Goal: Navigation & Orientation: Find specific page/section

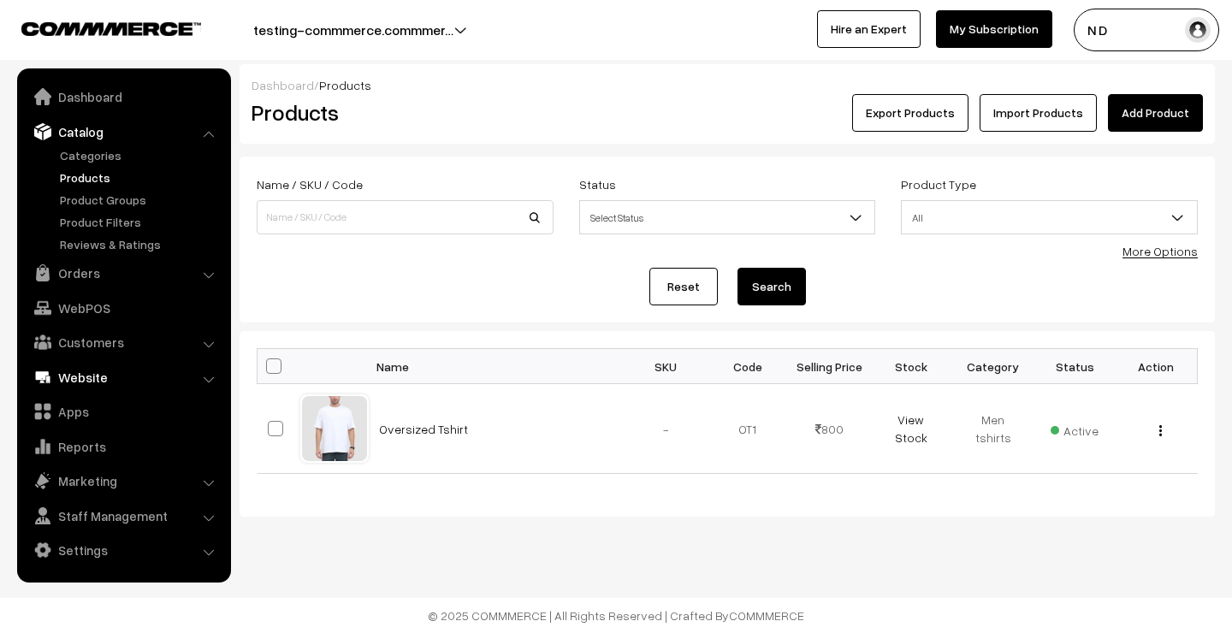
click at [125, 379] on link "Website" at bounding box center [123, 377] width 204 height 31
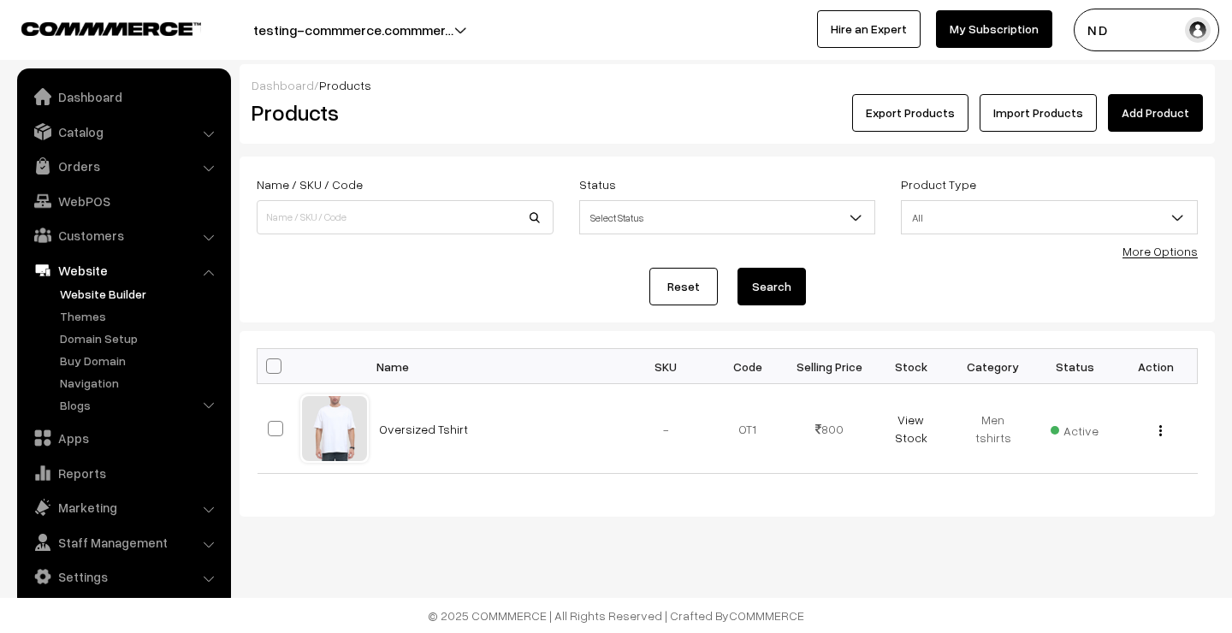
click at [108, 299] on link "Website Builder" at bounding box center [140, 294] width 169 height 18
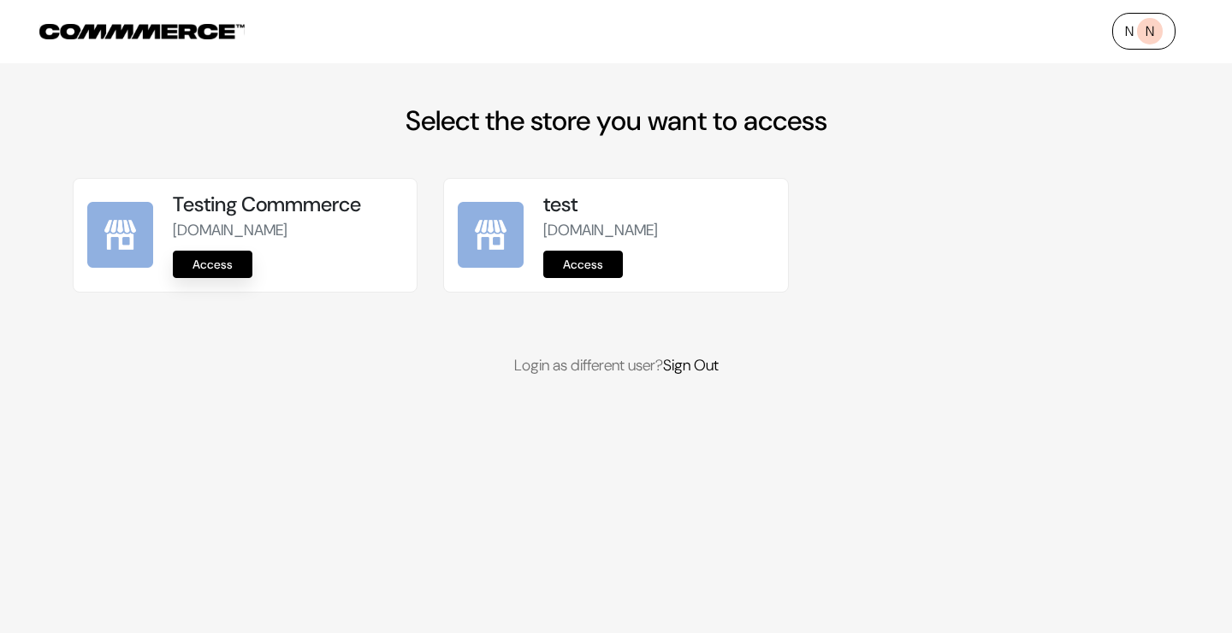
click at [219, 278] on link "Access" at bounding box center [213, 264] width 80 height 27
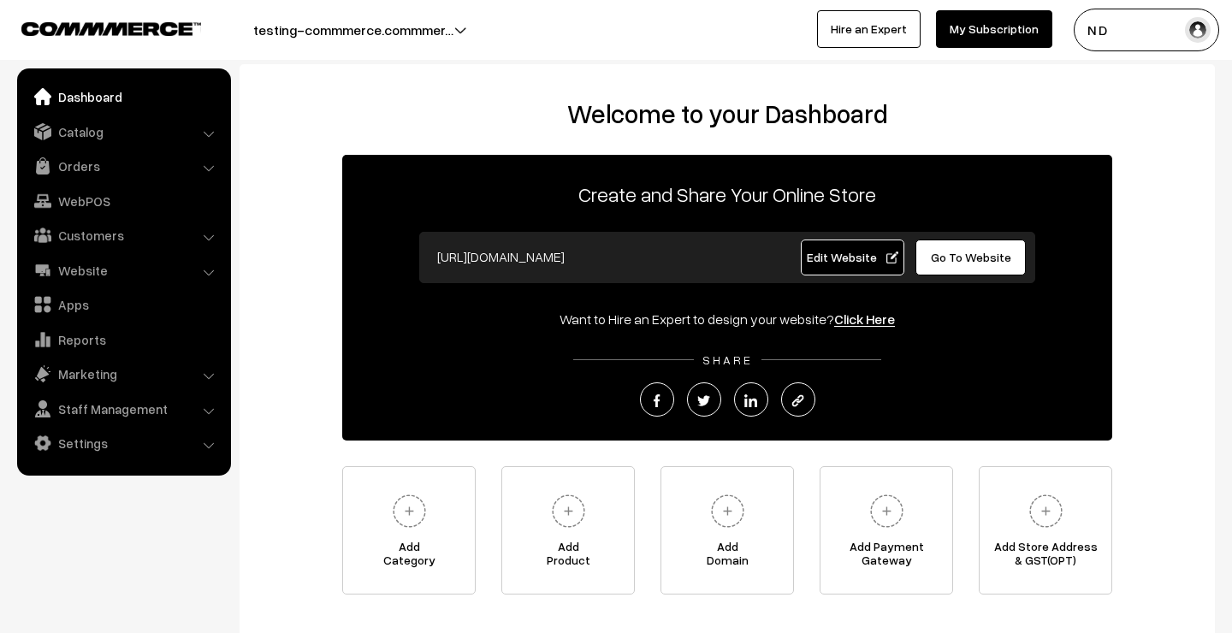
click at [877, 257] on span "Edit Website" at bounding box center [853, 257] width 92 height 15
click at [856, 261] on span "Edit Website" at bounding box center [853, 257] width 92 height 15
click at [137, 274] on link "Website" at bounding box center [123, 270] width 204 height 31
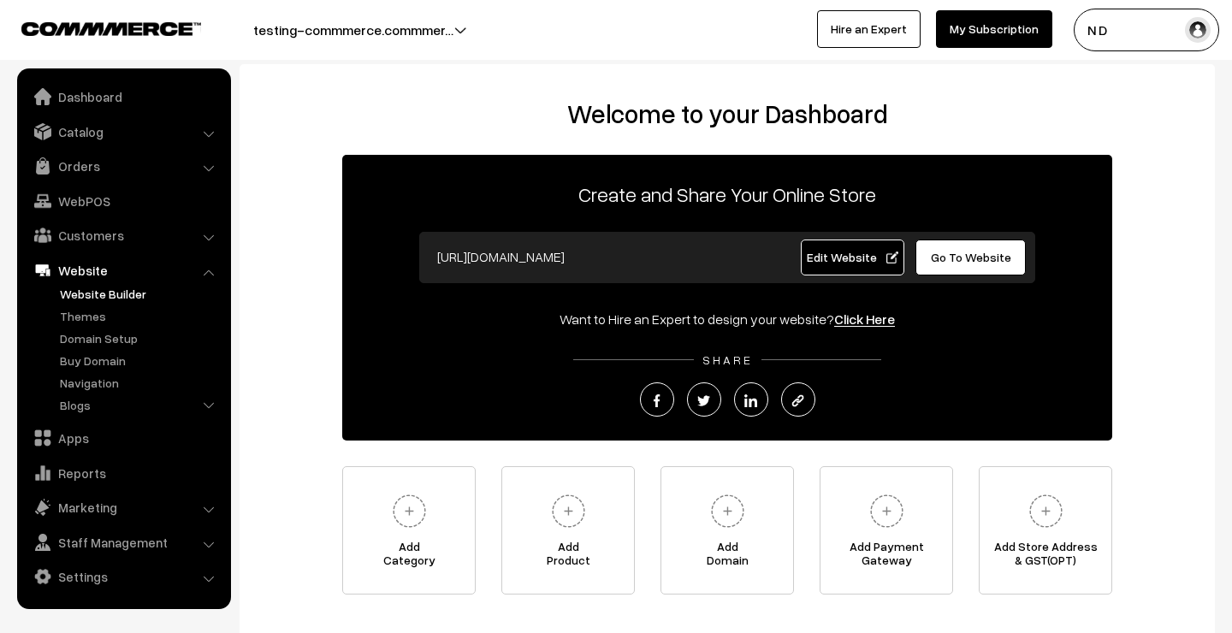
click at [126, 297] on link "Website Builder" at bounding box center [140, 294] width 169 height 18
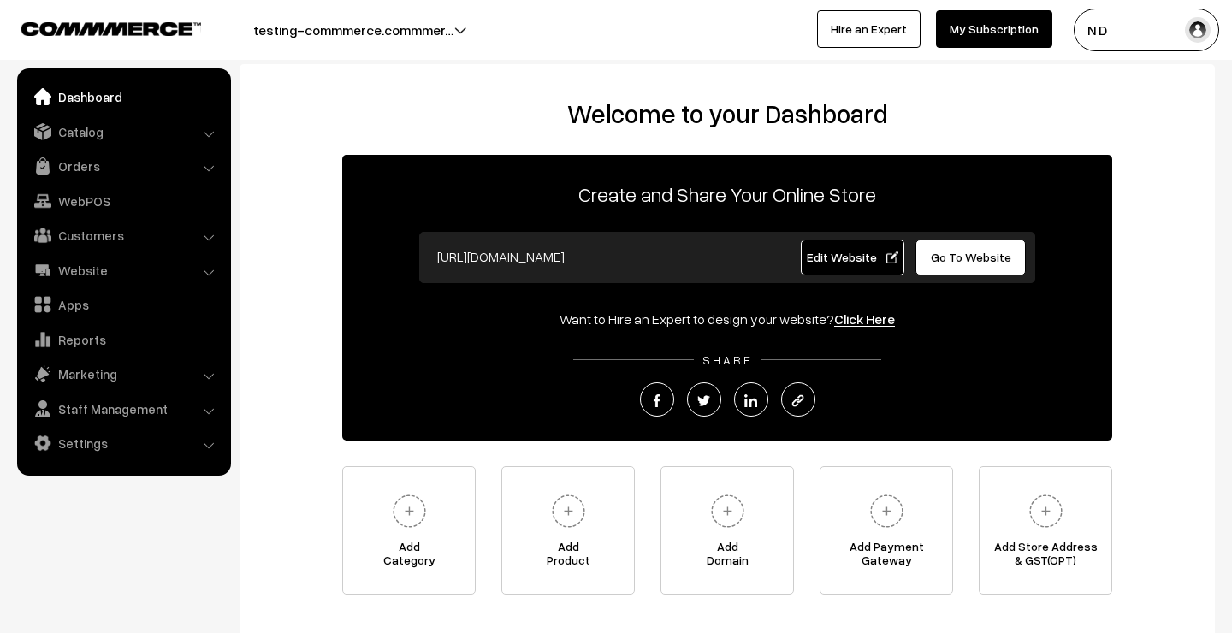
click at [883, 270] on link "Edit Website" at bounding box center [853, 257] width 104 height 36
click at [835, 263] on span "Edit Website" at bounding box center [853, 257] width 92 height 15
click at [144, 276] on link "Website" at bounding box center [123, 270] width 204 height 31
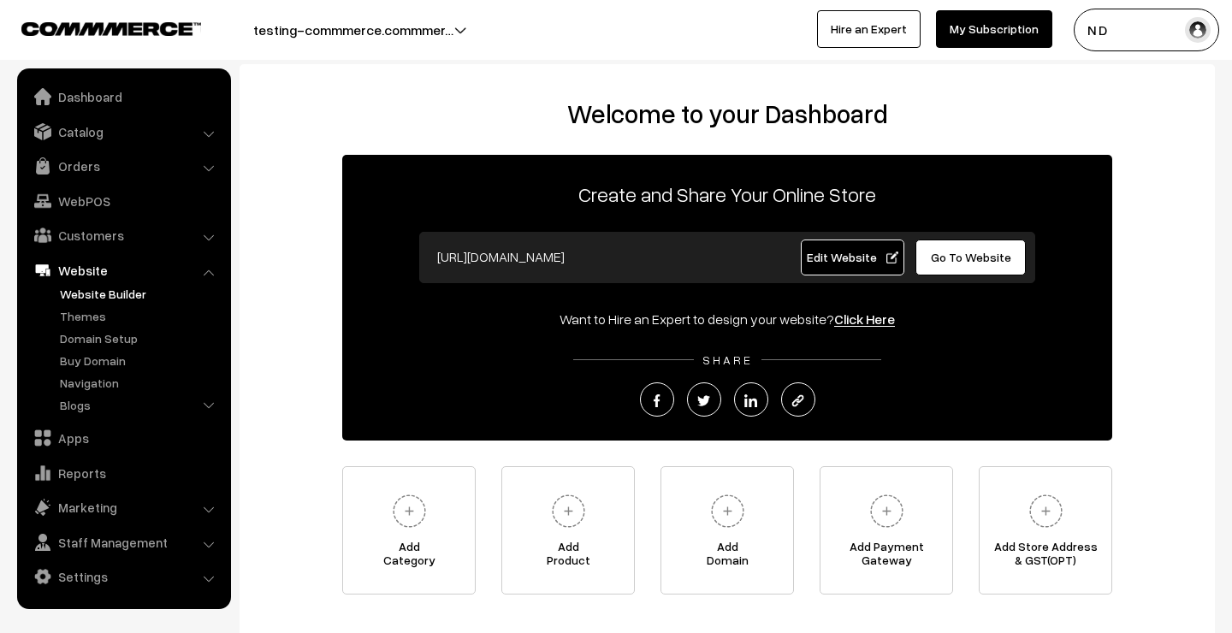
click at [118, 290] on link "Website Builder" at bounding box center [140, 294] width 169 height 18
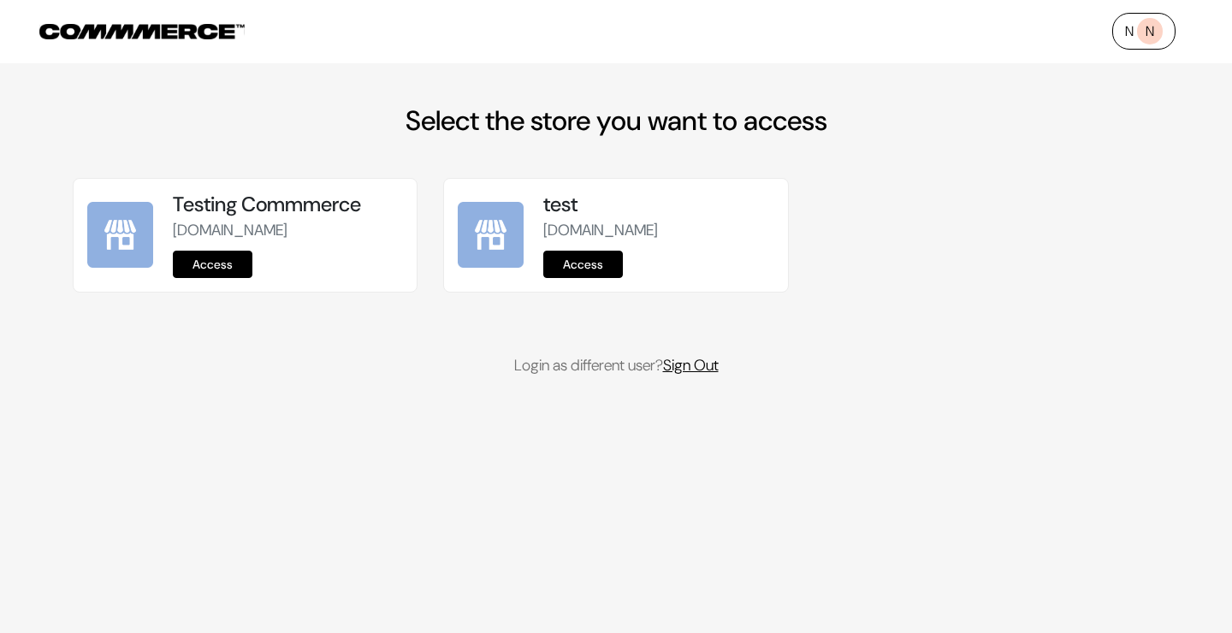
click at [705, 375] on link "Sign Out" at bounding box center [691, 365] width 56 height 21
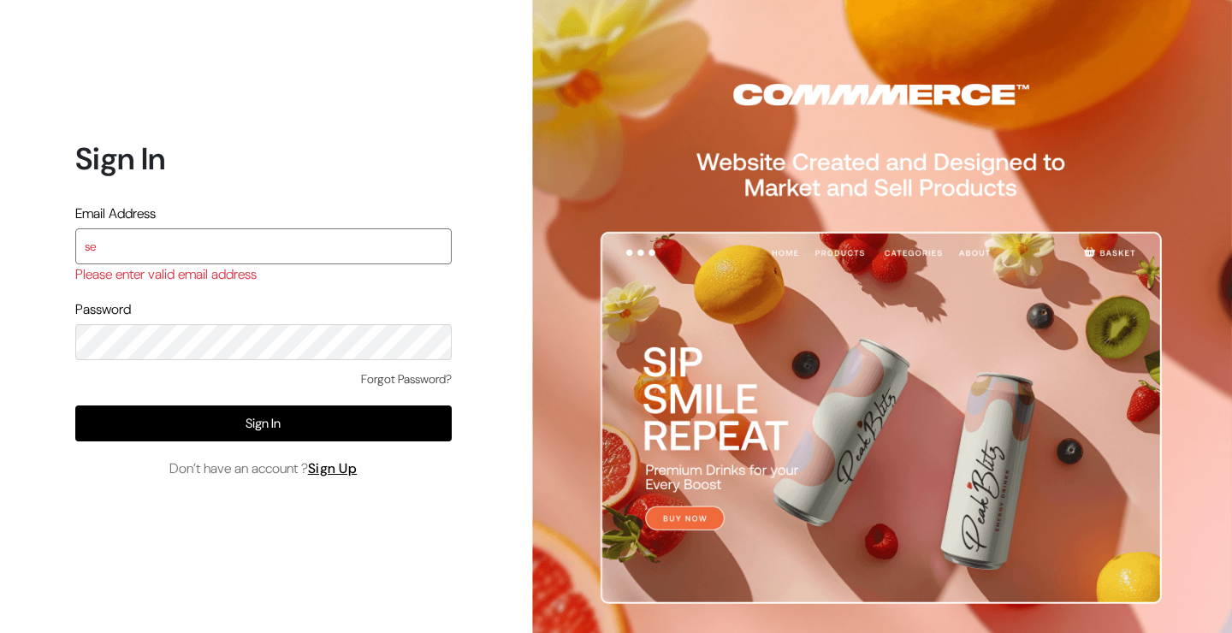
type input "[EMAIL_ADDRESS][DOMAIN_NAME]"
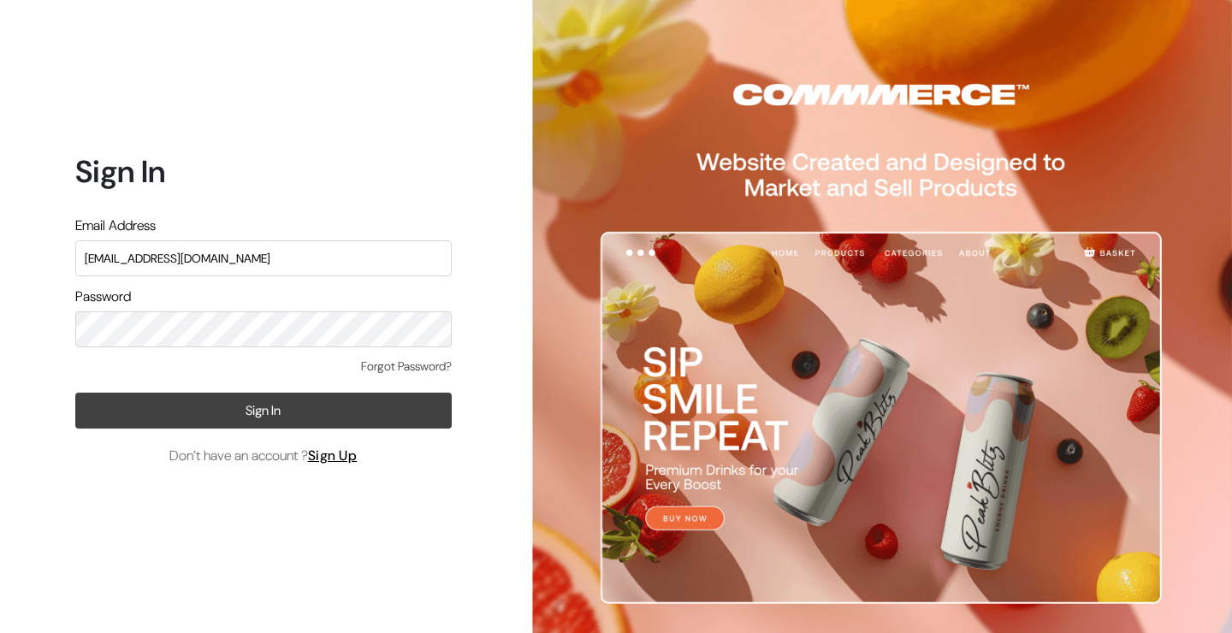
click at [194, 411] on button "Sign In" at bounding box center [263, 411] width 376 height 36
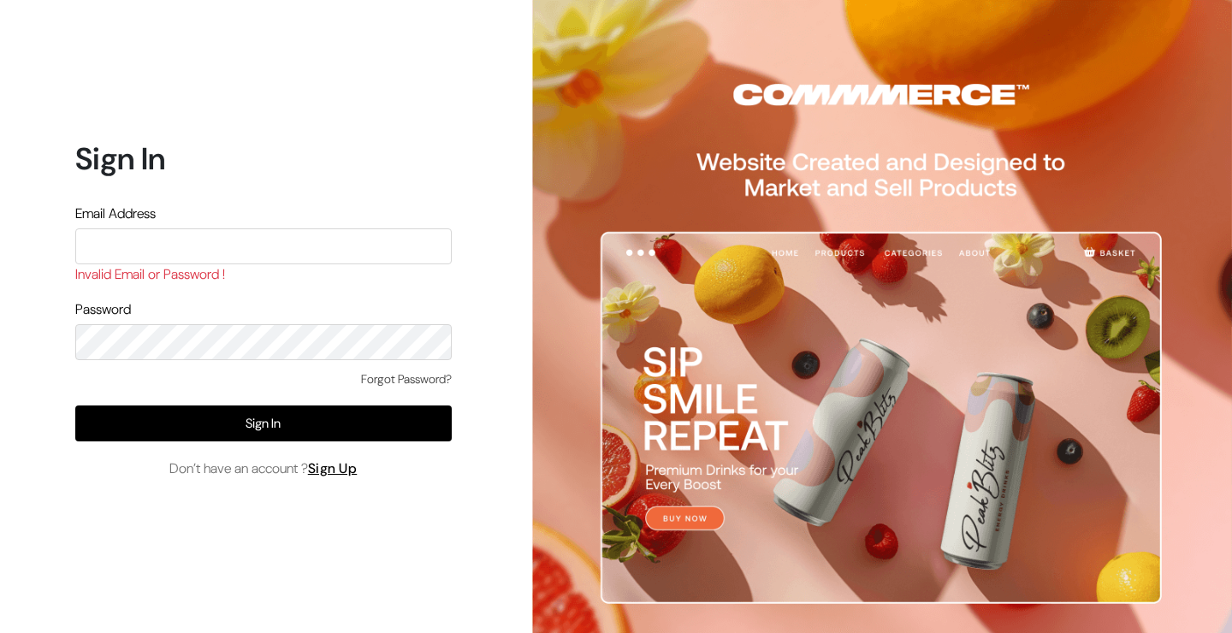
scroll to position [1, 0]
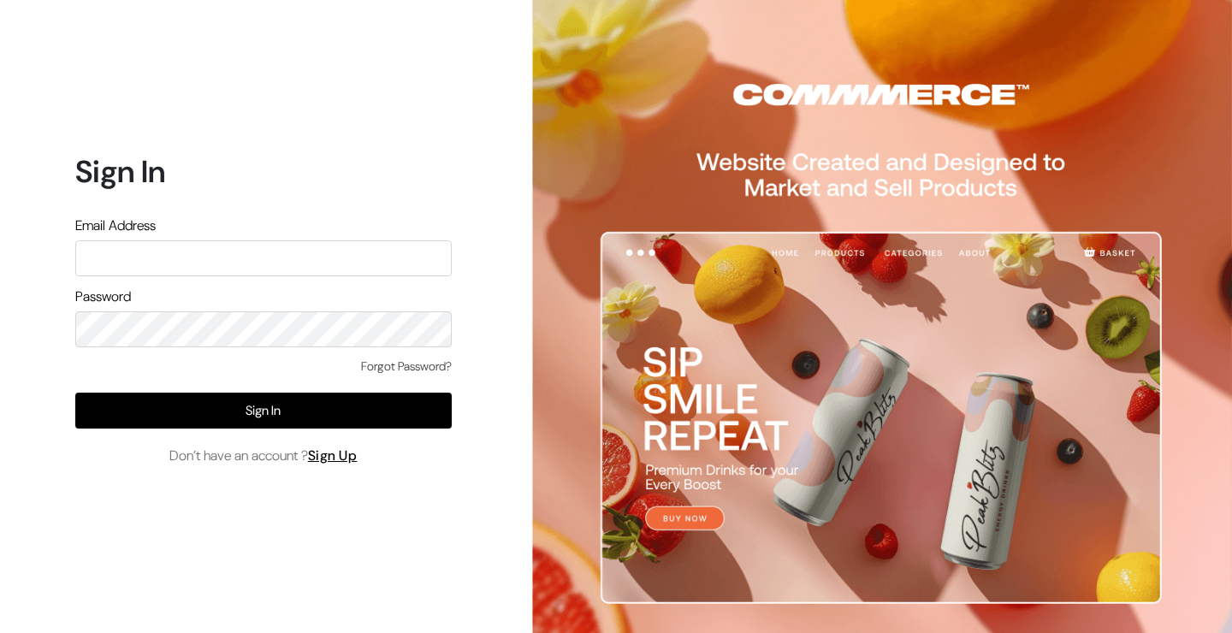
click at [267, 164] on h1 "Sign In" at bounding box center [263, 171] width 376 height 37
